Goal: Task Accomplishment & Management: Manage account settings

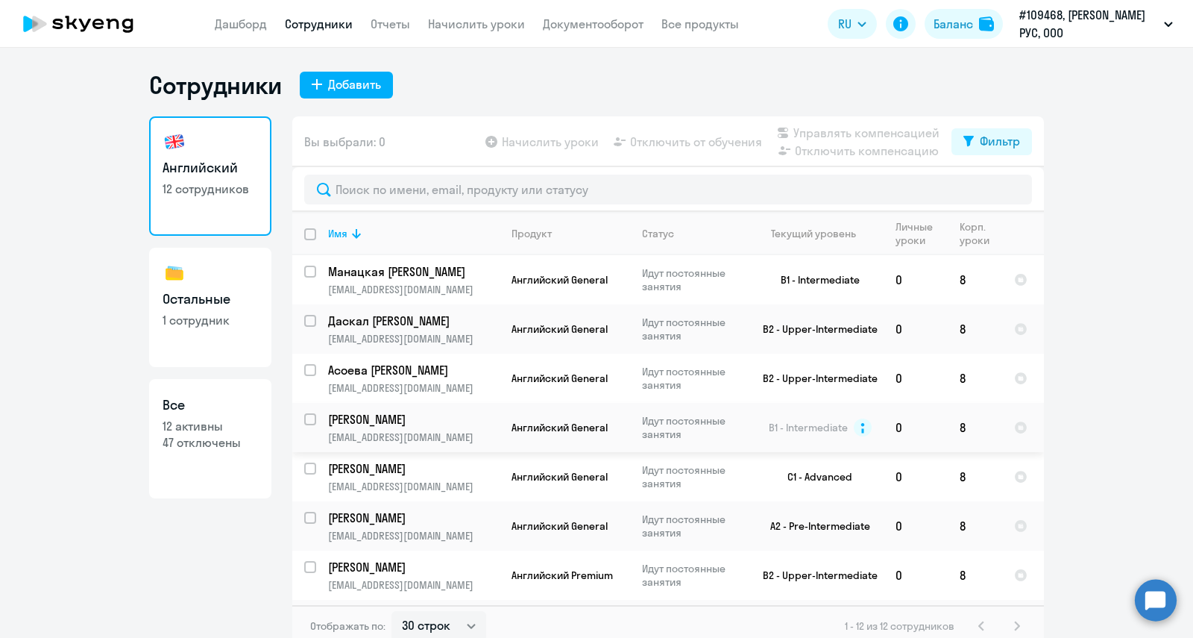
select select "30"
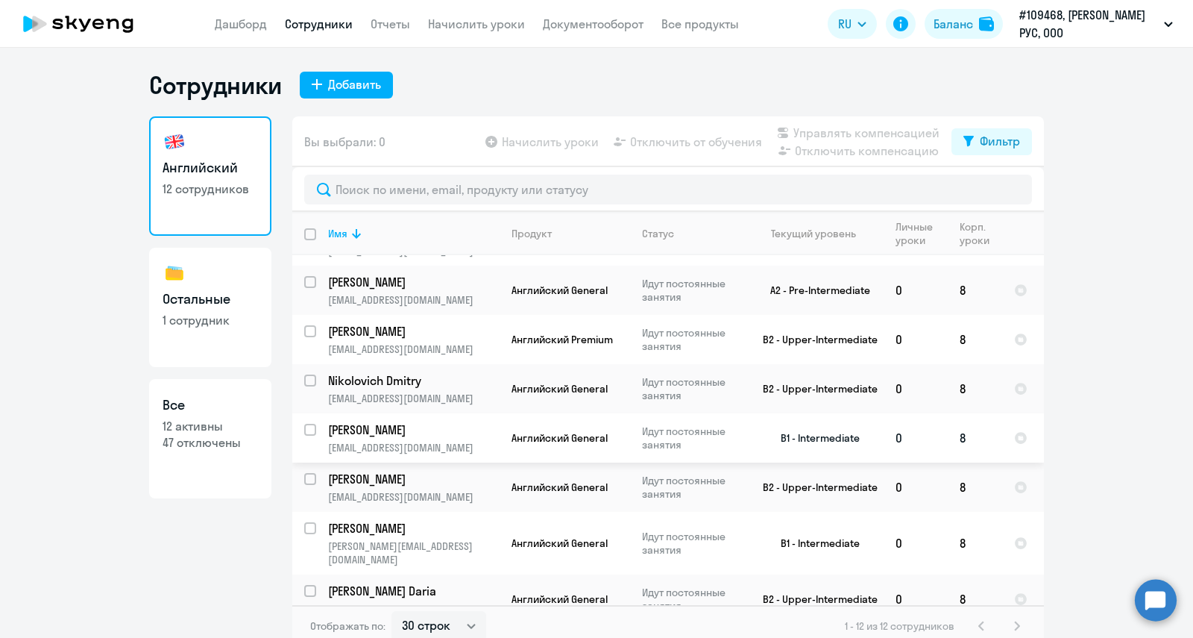
scroll to position [8, 0]
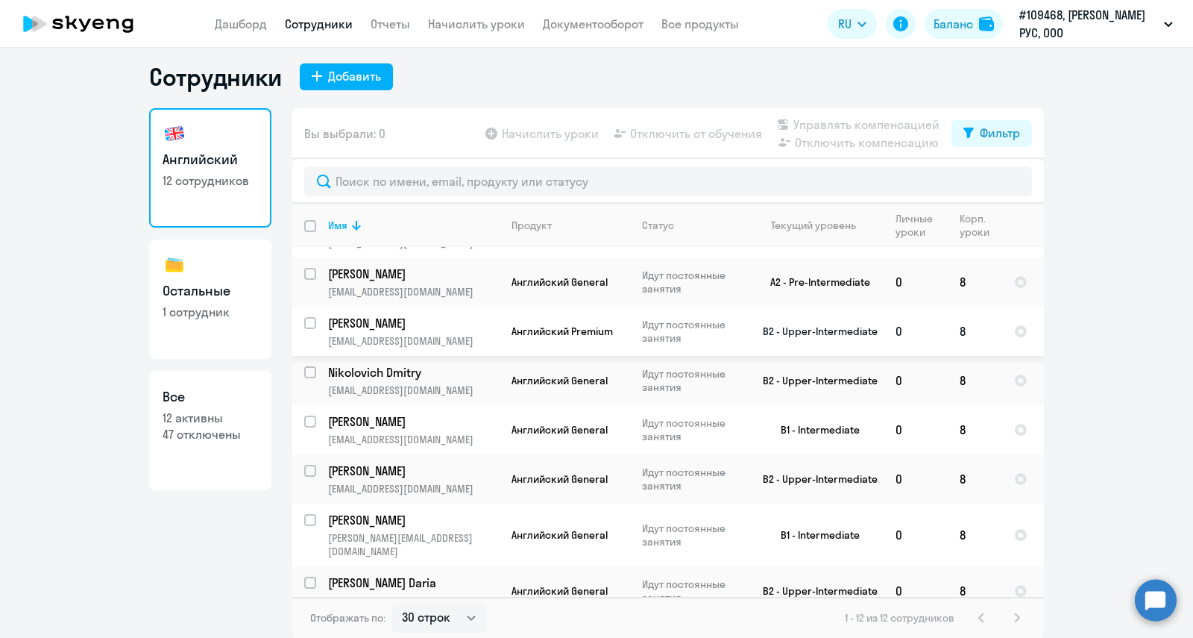
click at [405, 325] on p "[PERSON_NAME]" at bounding box center [412, 323] width 169 height 16
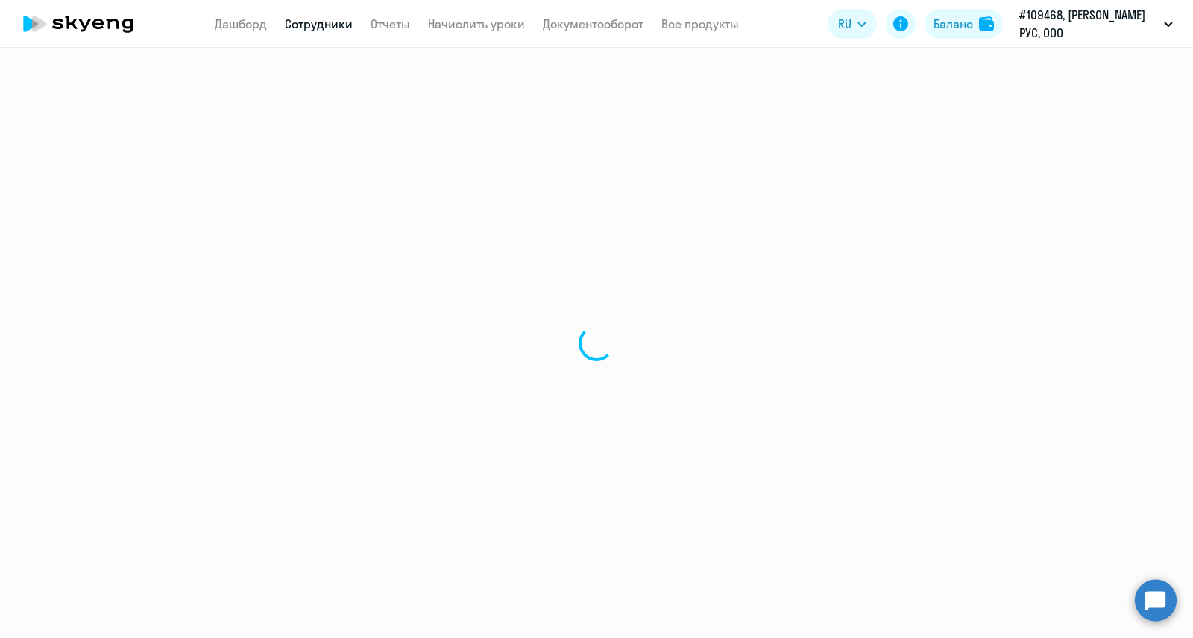
select select "english"
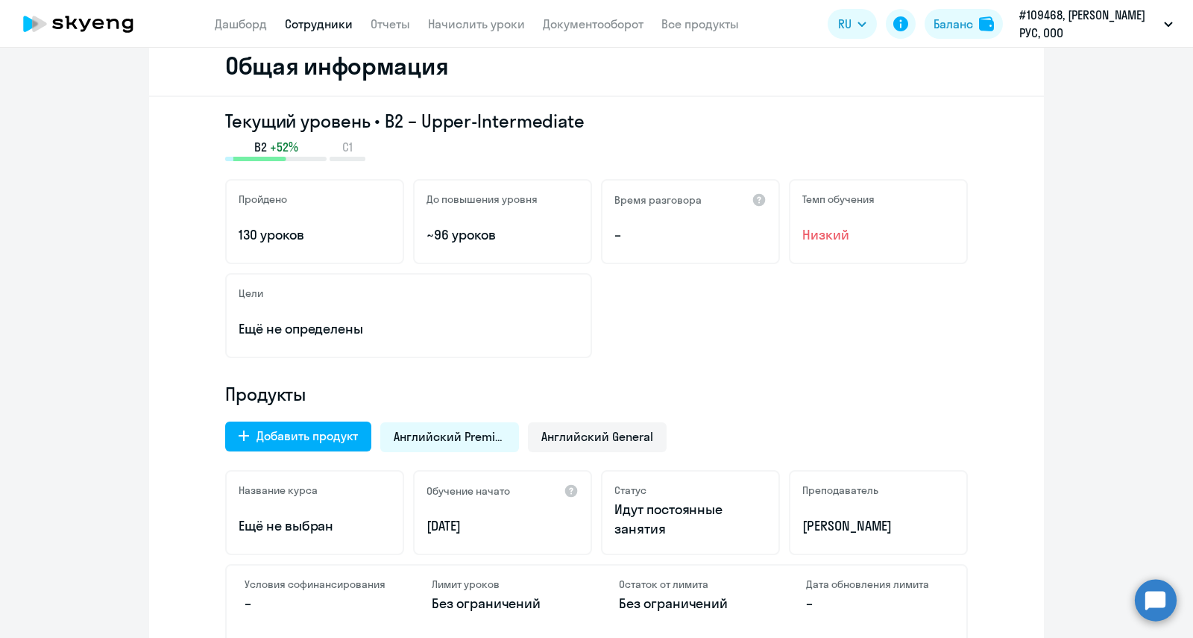
scroll to position [186, 0]
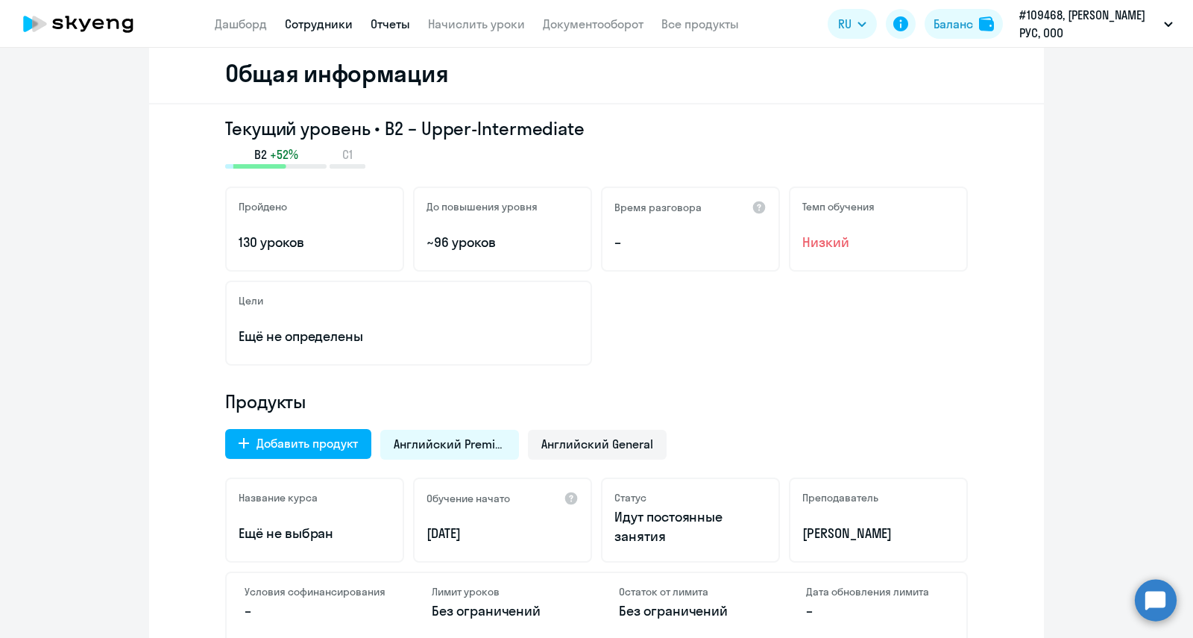
click at [392, 23] on link "Отчеты" at bounding box center [391, 23] width 40 height 15
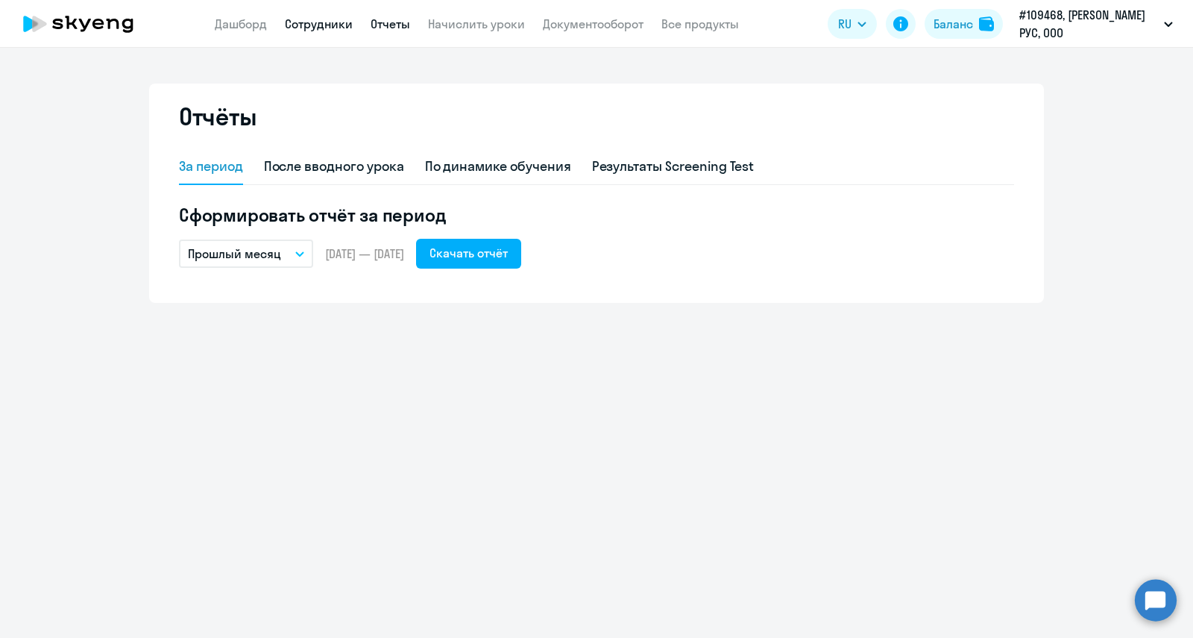
click at [321, 19] on link "Сотрудники" at bounding box center [319, 23] width 68 height 15
select select "30"
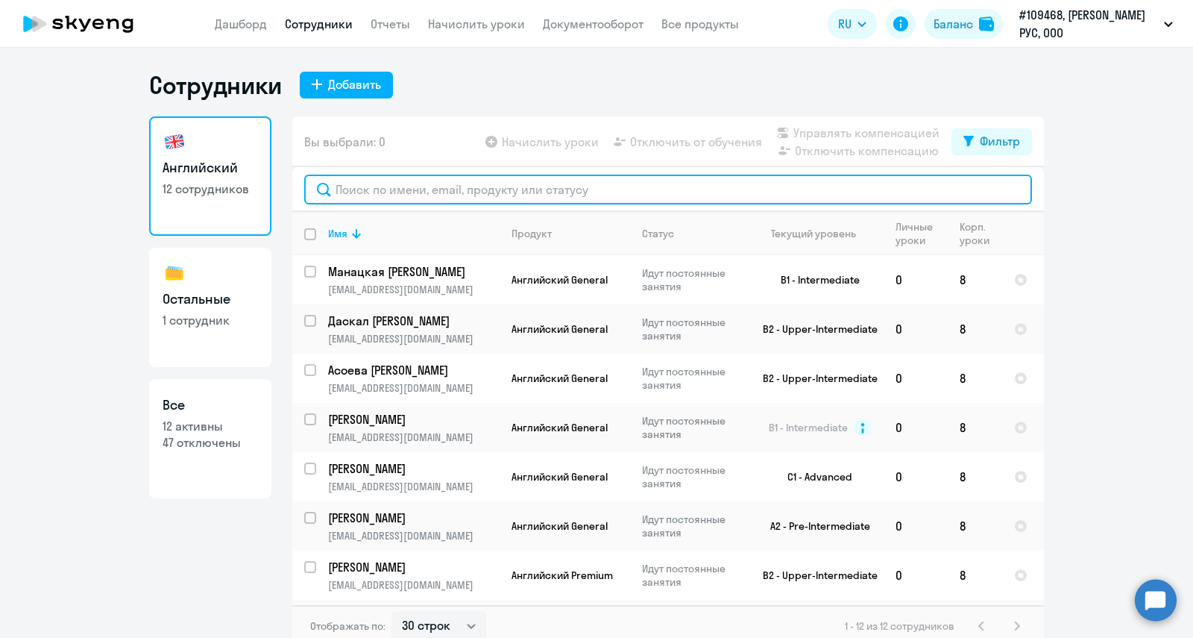
click at [422, 189] on input "text" at bounding box center [668, 190] width 728 height 30
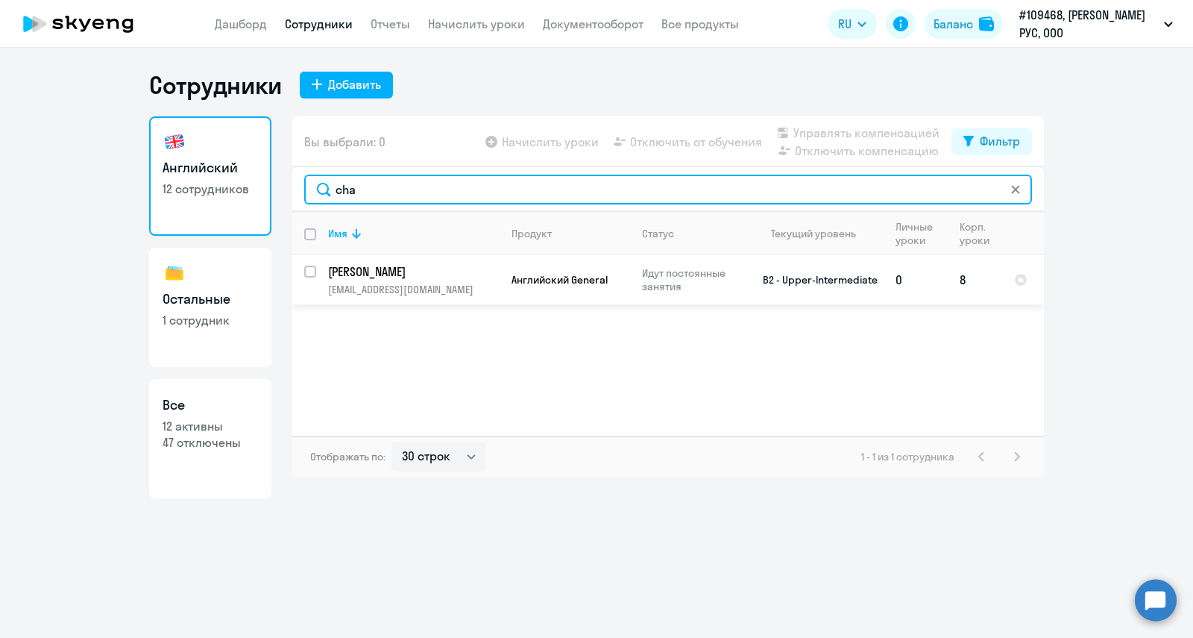
type input "cha"
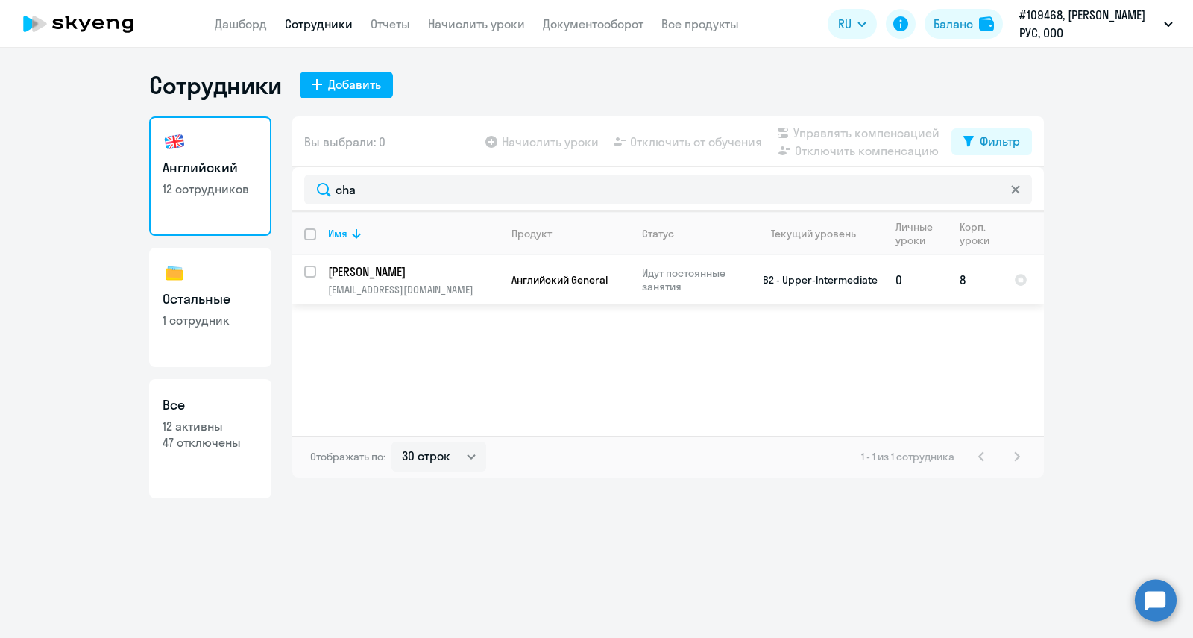
click at [863, 277] on td "B2 - Upper-Intermediate" at bounding box center [814, 279] width 139 height 49
select select "english"
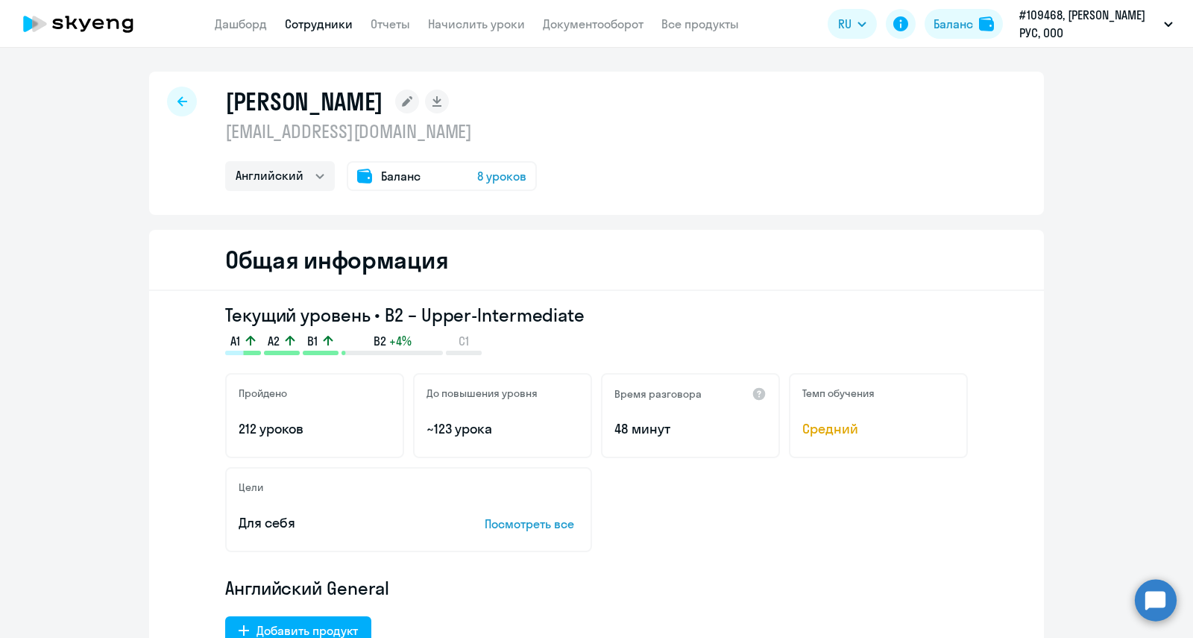
click at [178, 101] on icon at bounding box center [183, 101] width 10 height 10
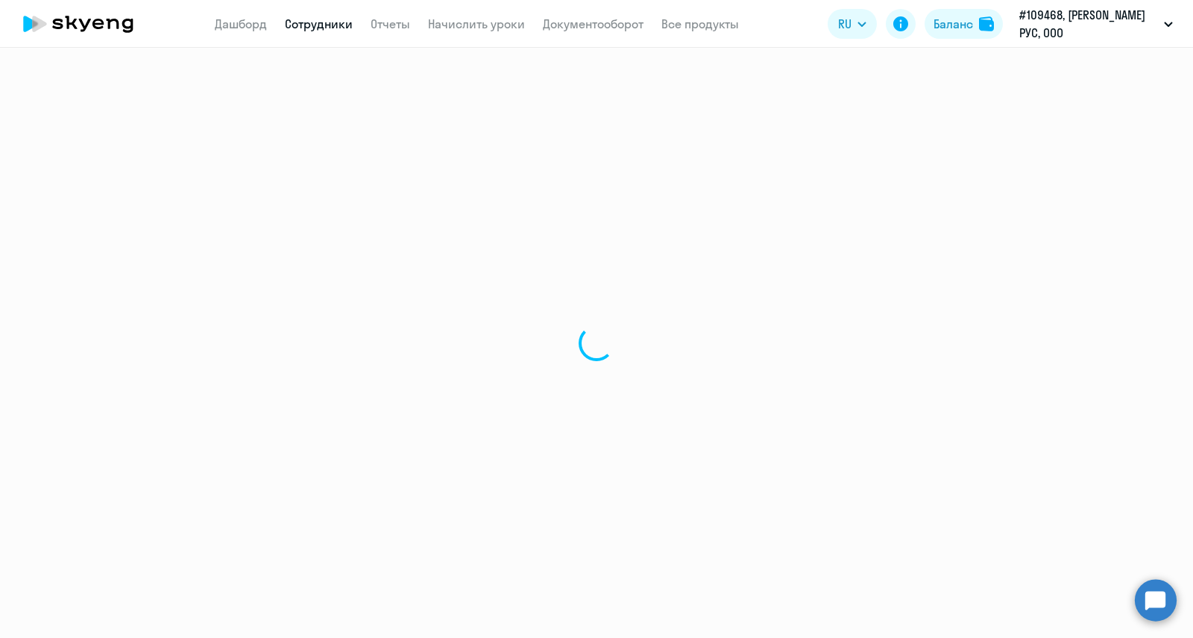
select select "30"
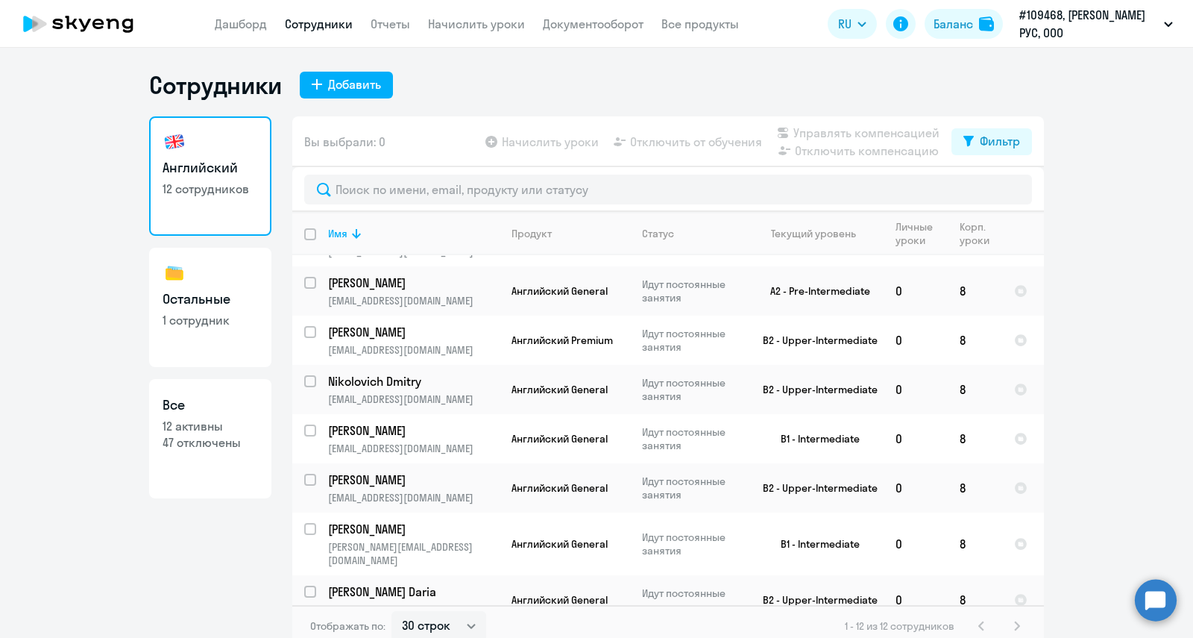
scroll to position [236, 0]
click at [307, 474] on input "select row 10563273" at bounding box center [319, 488] width 30 height 30
checkbox input "true"
click at [707, 148] on span "Отключить от обучения" at bounding box center [696, 142] width 132 height 18
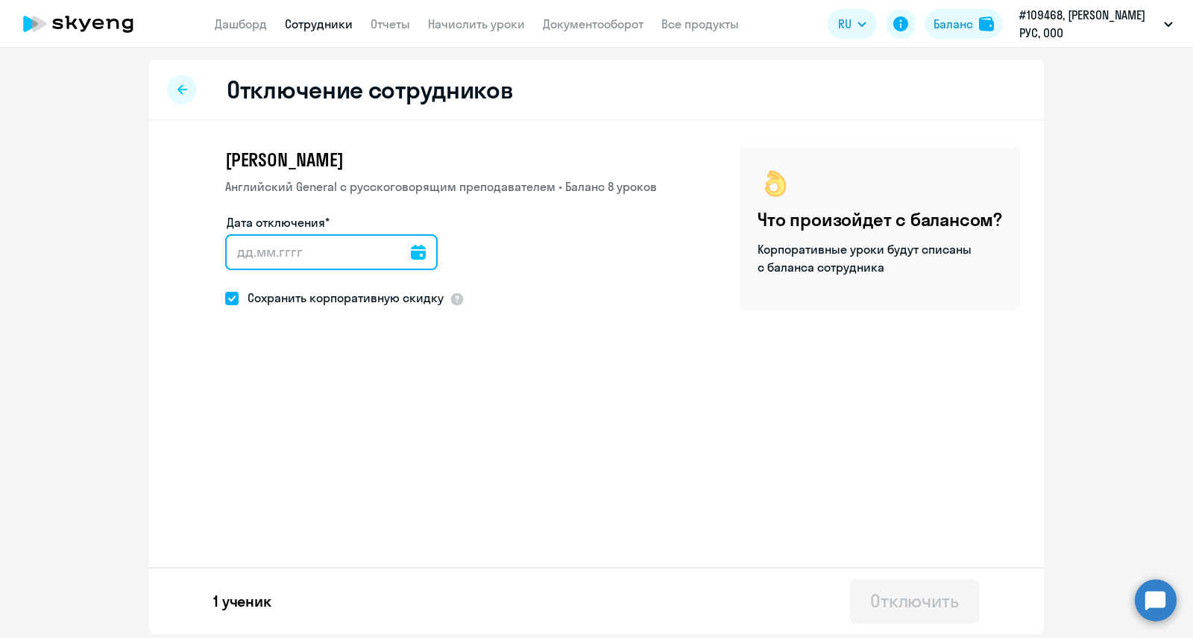
click at [289, 251] on input "Дата отключения*" at bounding box center [331, 252] width 213 height 36
click at [414, 246] on icon at bounding box center [418, 252] width 15 height 15
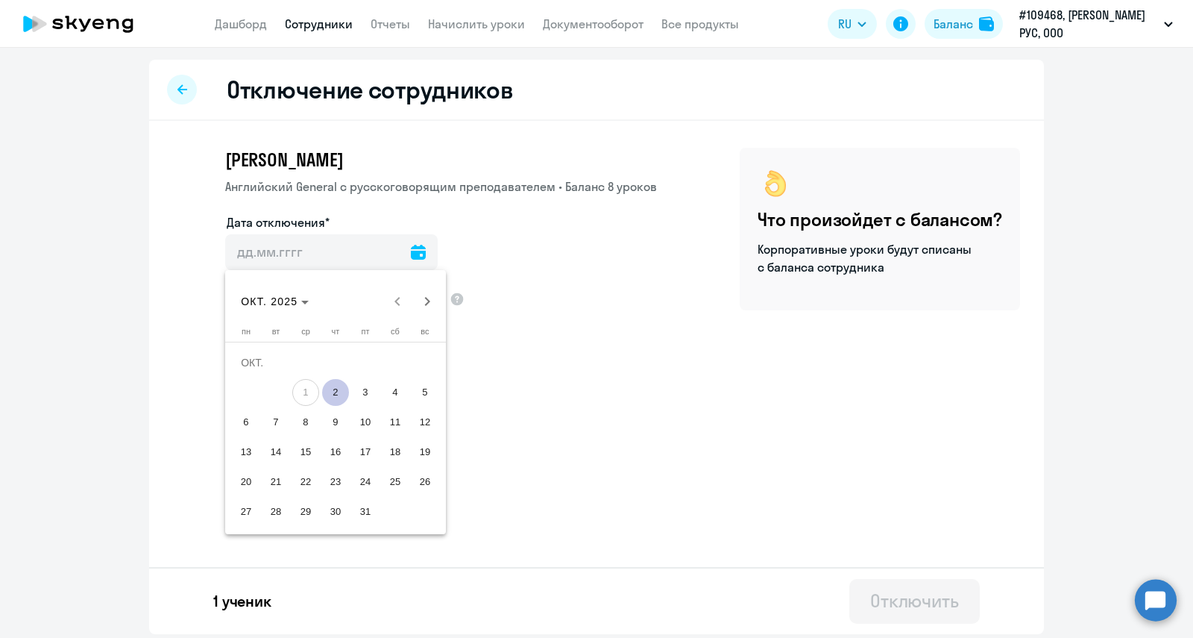
click at [339, 386] on span "2" at bounding box center [335, 392] width 27 height 27
type input "[DATE]"
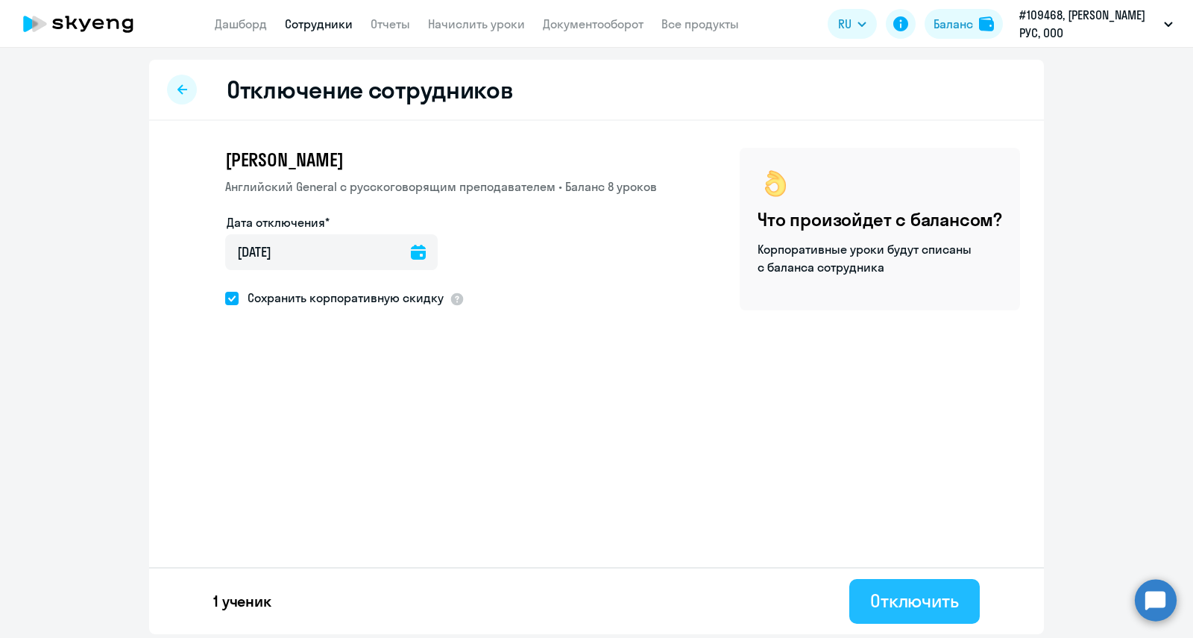
click at [896, 600] on div "Отключить" at bounding box center [914, 600] width 89 height 24
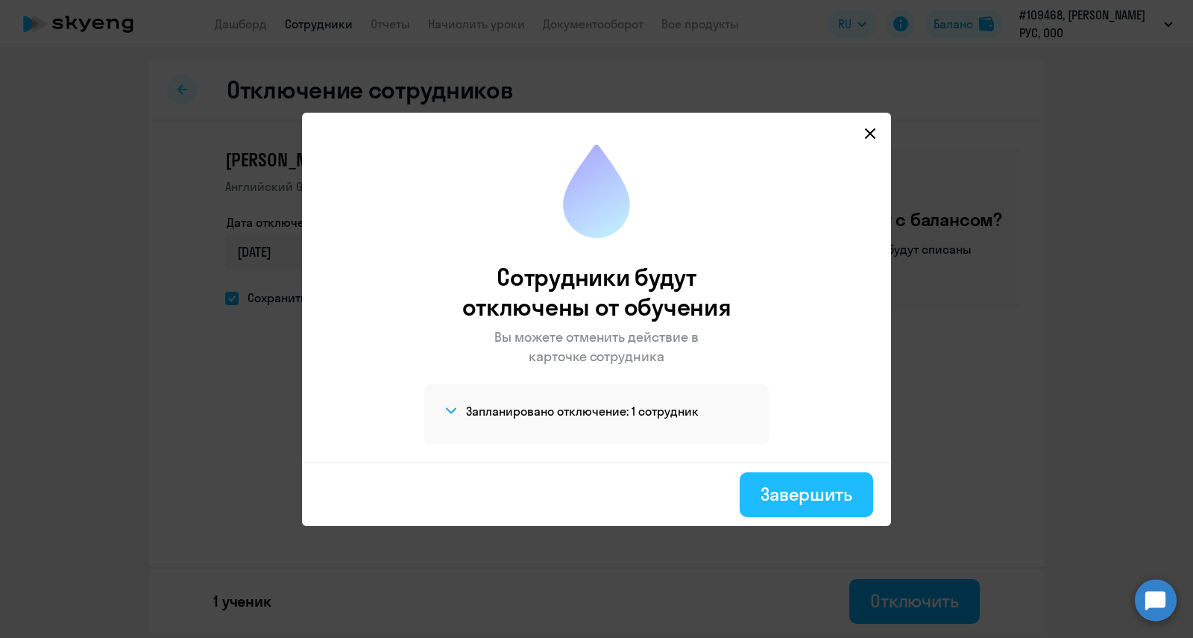
click at [861, 492] on button "Завершить" at bounding box center [807, 494] width 134 height 45
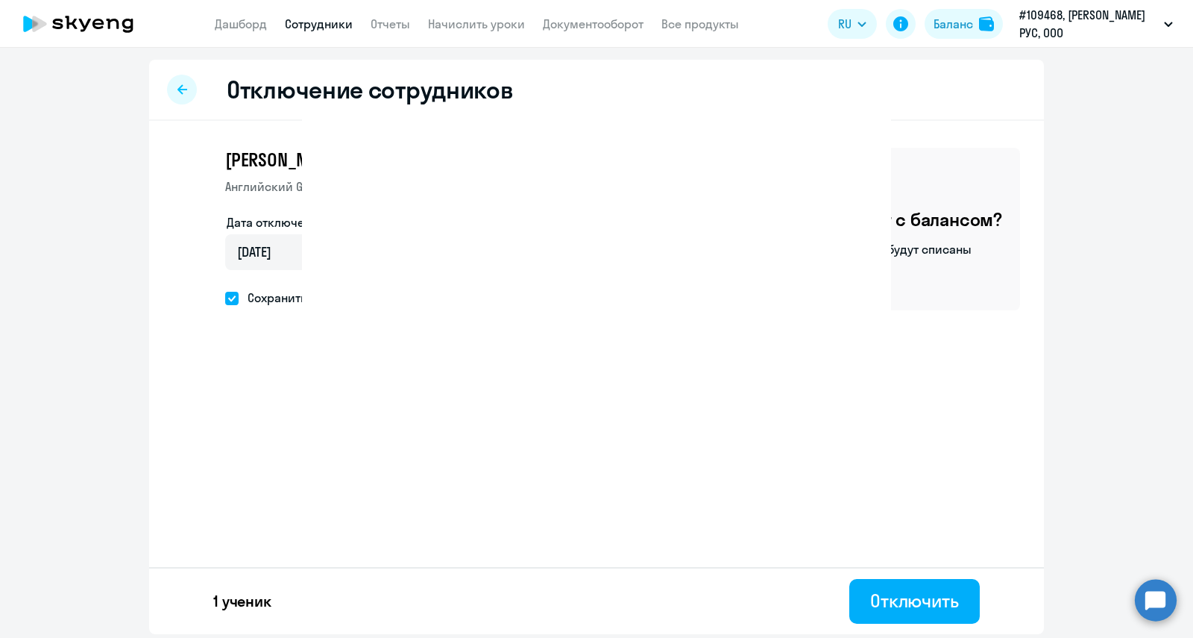
select select "30"
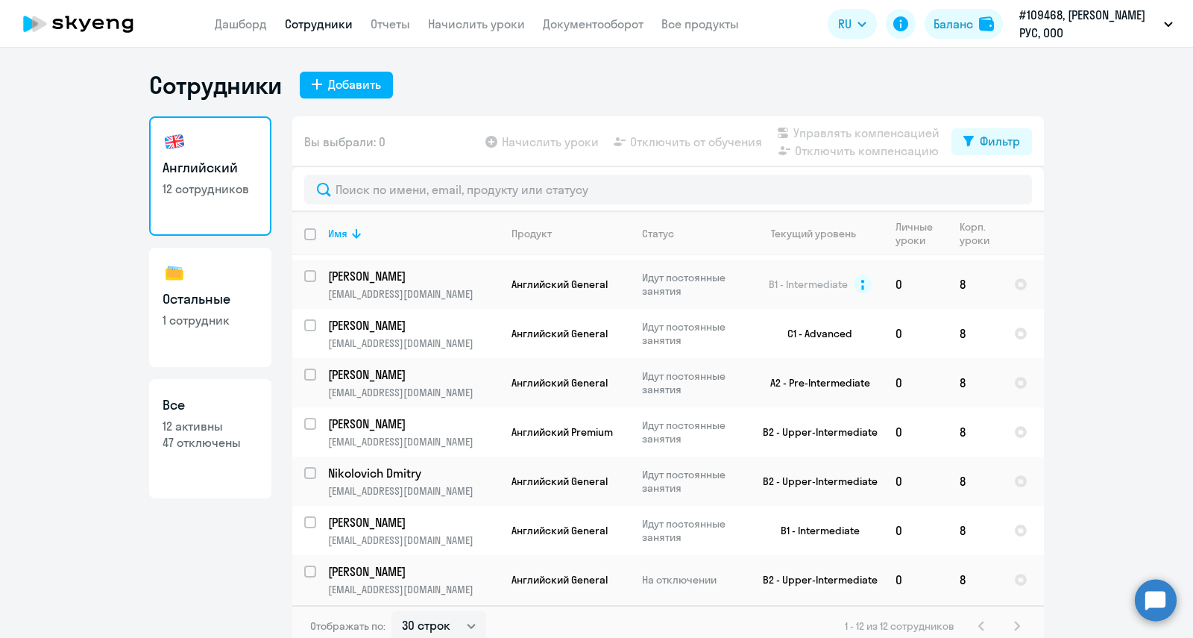
scroll to position [142, 0]
click at [304, 418] on input "select row 460644" at bounding box center [319, 433] width 30 height 30
checkbox input "true"
click at [839, 135] on span "Управлять компенсацией" at bounding box center [867, 133] width 146 height 18
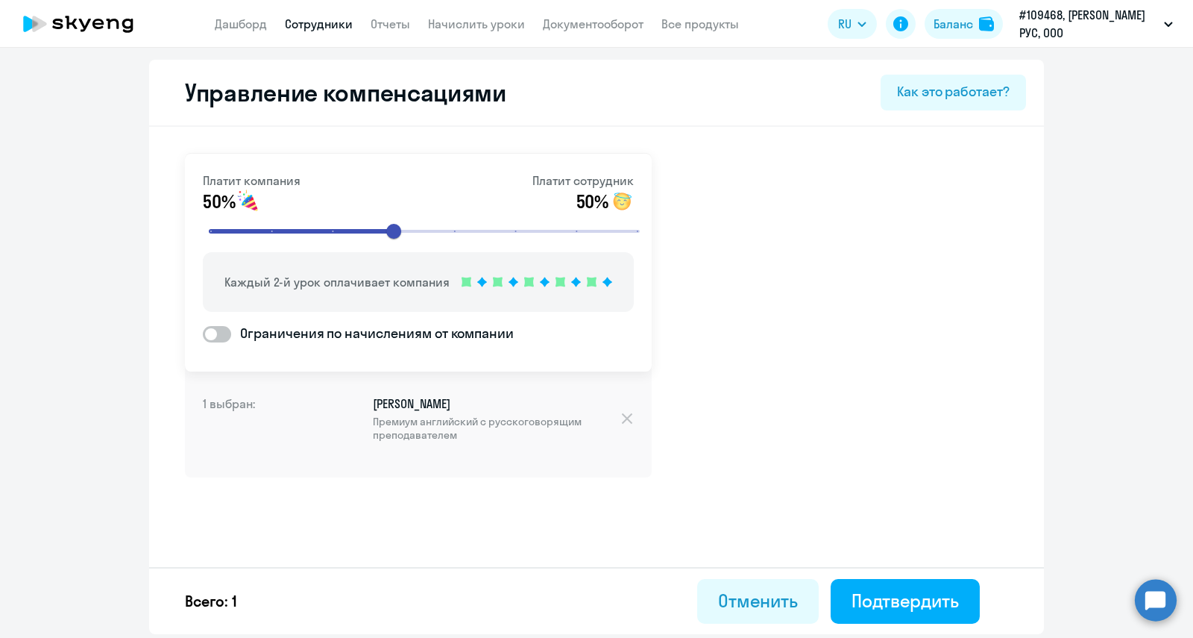
select select "30"
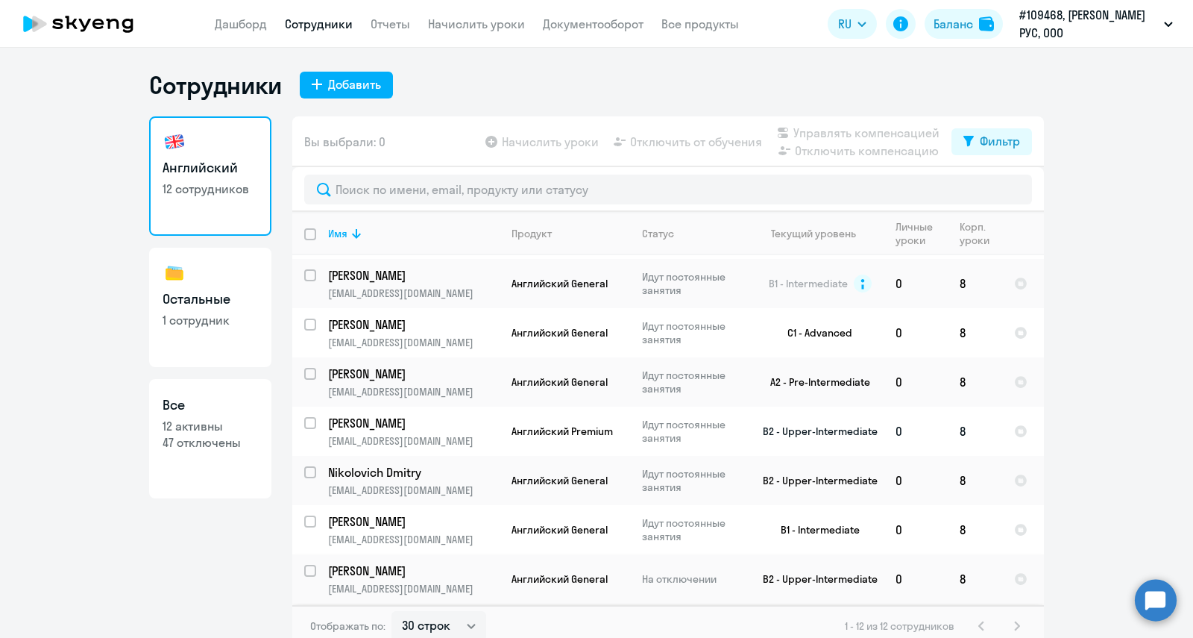
scroll to position [142, 0]
click at [304, 418] on input "select row 460644" at bounding box center [319, 433] width 30 height 30
checkbox input "true"
click at [660, 144] on span "Отключить от обучения" at bounding box center [696, 142] width 132 height 18
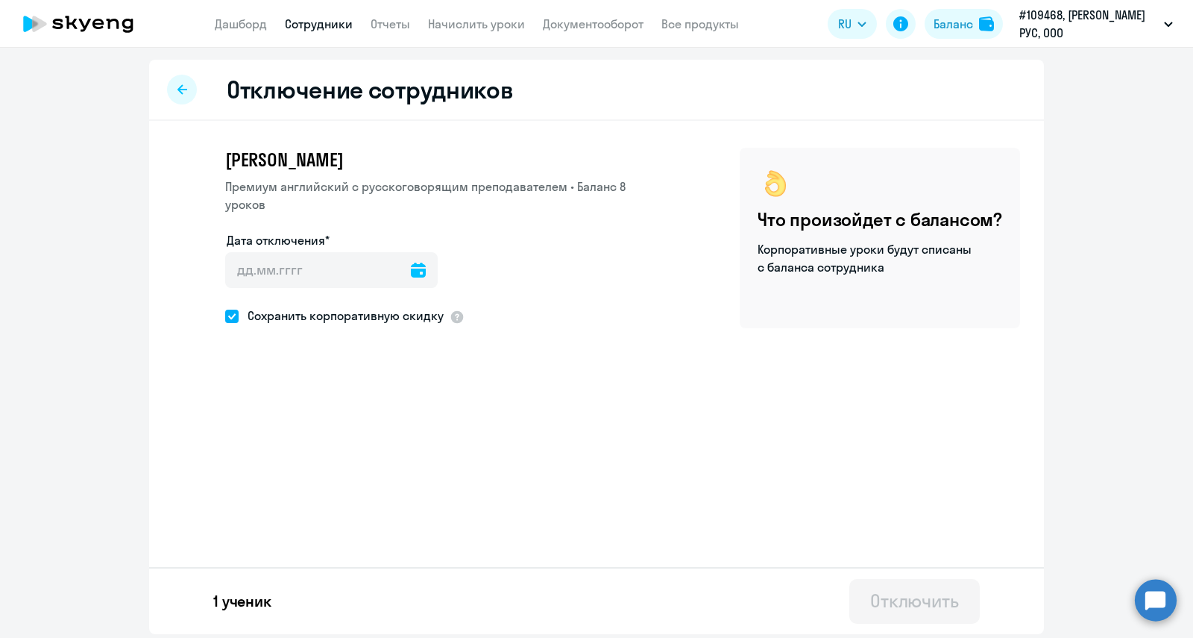
click at [411, 263] on icon at bounding box center [418, 270] width 15 height 15
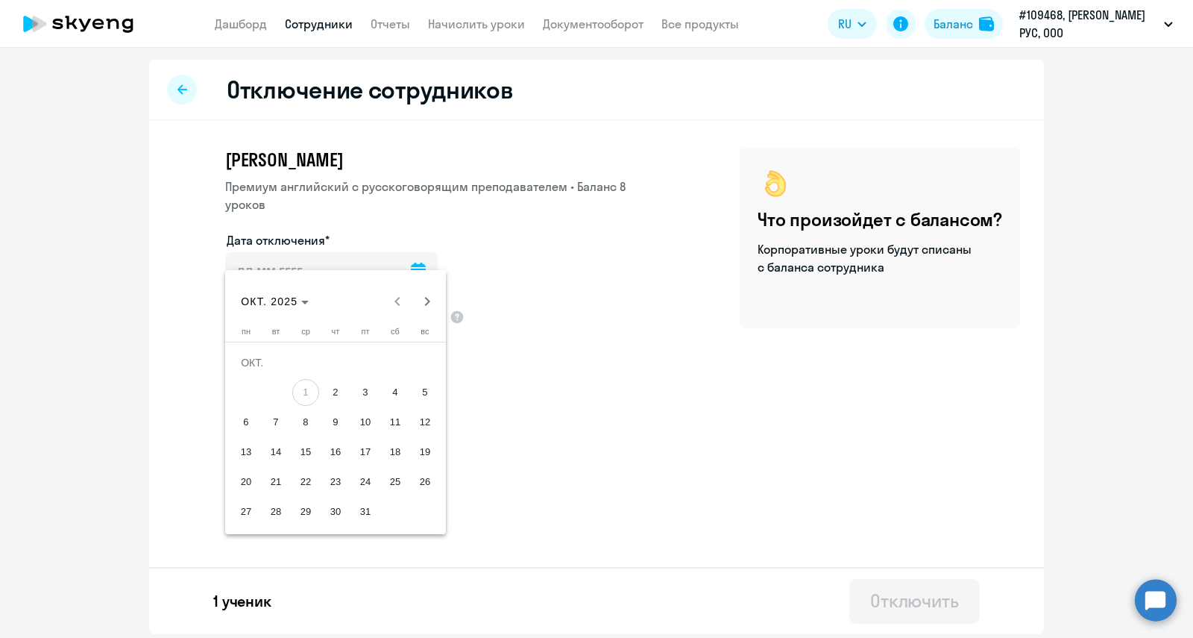
click at [370, 517] on span "31" at bounding box center [365, 511] width 27 height 27
type input "[DATE]"
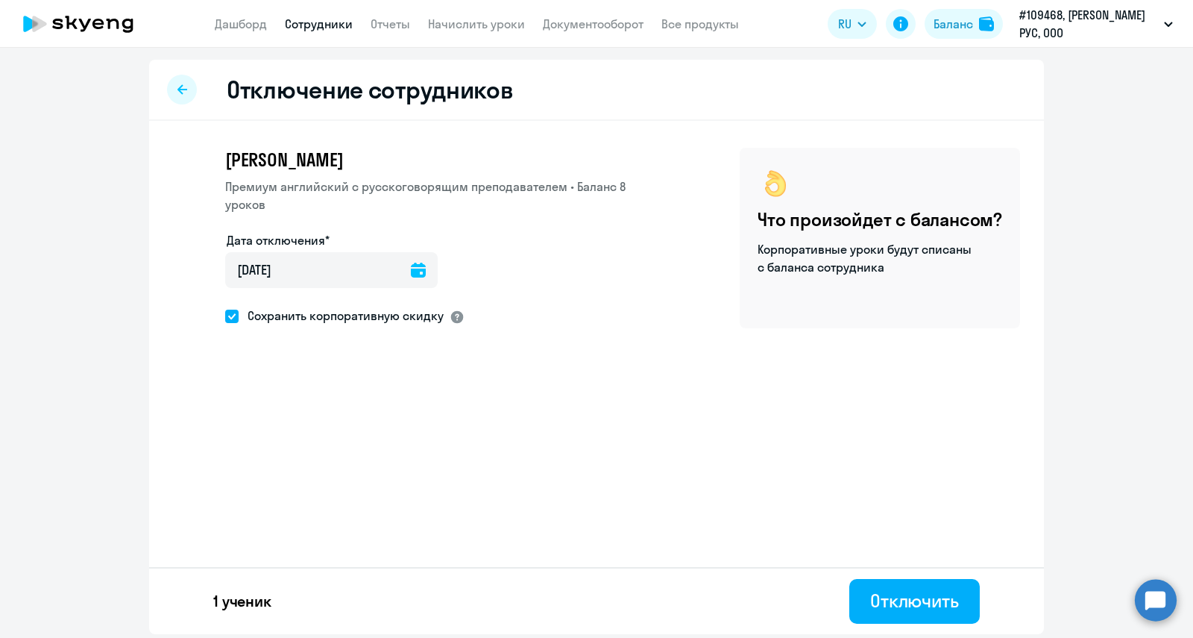
click at [456, 310] on div at bounding box center [457, 317] width 15 height 15
